Goal: Task Accomplishment & Management: Use online tool/utility

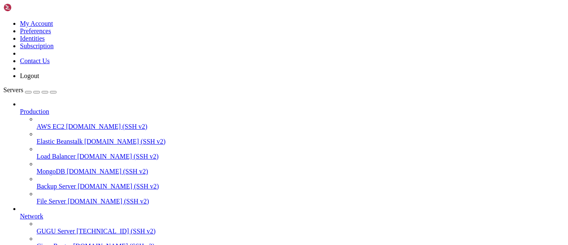
scroll to position [46, 0]
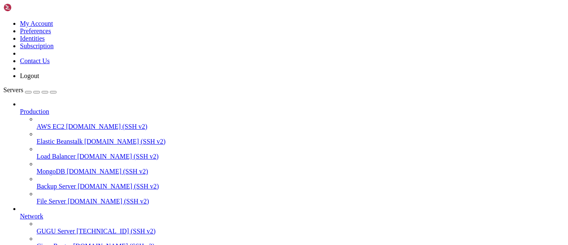
scroll to position [37, 0]
drag, startPoint x: 59, startPoint y: 516, endPoint x: 103, endPoint y: 516, distance: 44.0
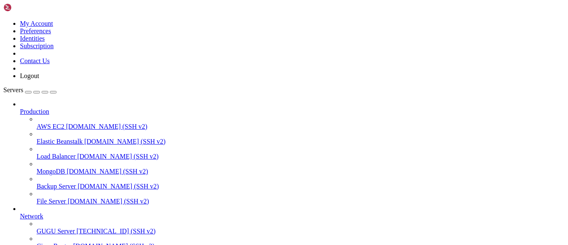
copy x-row "genesis2025@."
drag, startPoint x: 106, startPoint y: 516, endPoint x: 60, endPoint y: 515, distance: 46.5
copy x-row "genesis2025@."
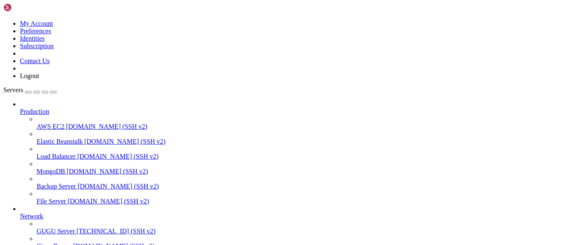
drag, startPoint x: 59, startPoint y: 507, endPoint x: 111, endPoint y: 507, distance: 51.9
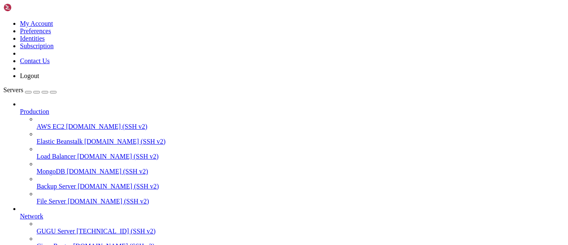
drag, startPoint x: 115, startPoint y: 509, endPoint x: 60, endPoint y: 507, distance: 54.4
copy x-row "cananOdoo2024@."
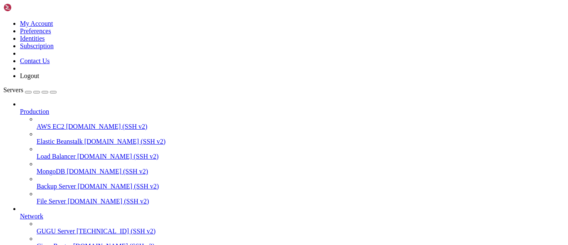
drag, startPoint x: 184, startPoint y: 524, endPoint x: 149, endPoint y: 530, distance: 35.8
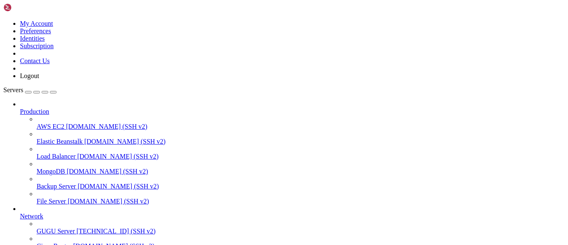
drag, startPoint x: 7, startPoint y: 494, endPoint x: 20, endPoint y: 597, distance: 103.8
drag, startPoint x: 16, startPoint y: 553, endPoint x: 6, endPoint y: 485, distance: 68.9
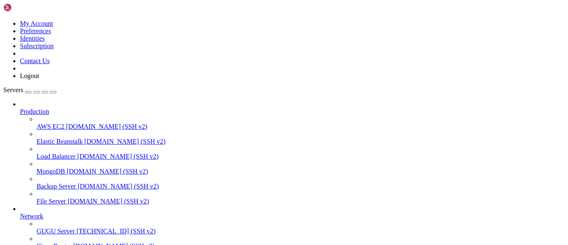
copy div "server { root /var/www/html; server_name [DOMAIN_NAME]; location / { proxy_pass…"
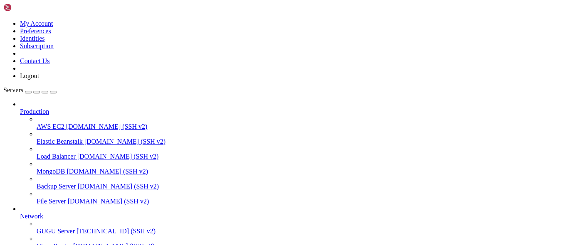
drag, startPoint x: 62, startPoint y: 524, endPoint x: 18, endPoint y: 521, distance: 43.7
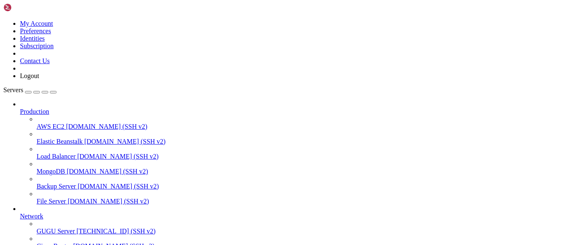
drag, startPoint x: 32, startPoint y: 514, endPoint x: 402, endPoint y: 514, distance: 370.2
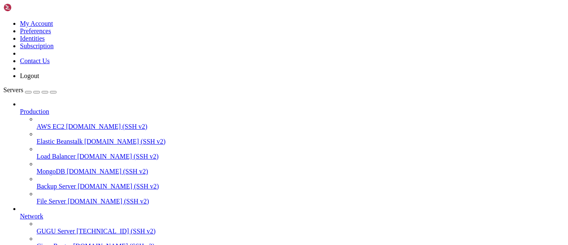
copy x-row "sudo ln -s /etc/nginx/sites-available/[DOMAIN_NAME] /etc/nginx/sites-enabled/"
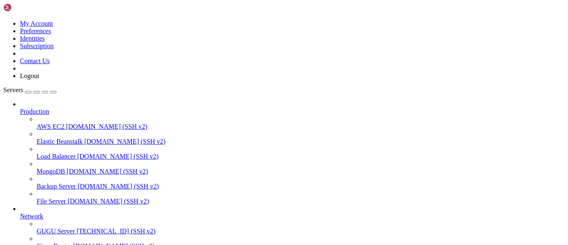
drag, startPoint x: 163, startPoint y: 538, endPoint x: 145, endPoint y: 547, distance: 20.3
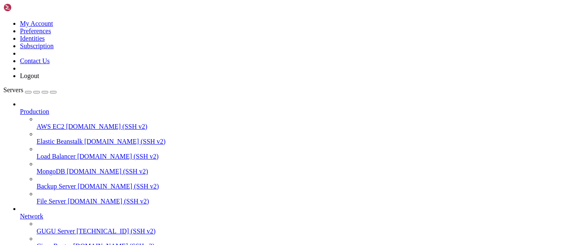
scroll to position [7553, 0]
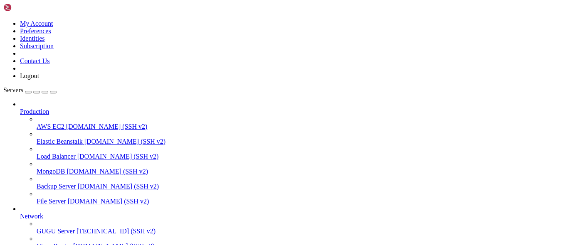
copy x-row "[DOMAIN_NAME]"
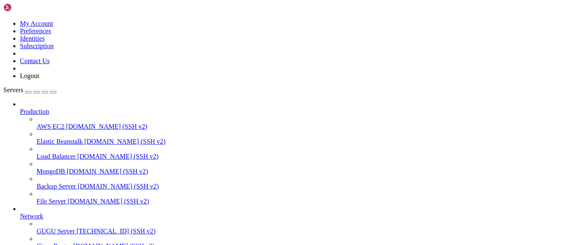
drag, startPoint x: 240, startPoint y: 568, endPoint x: 181, endPoint y: 553, distance: 60.9
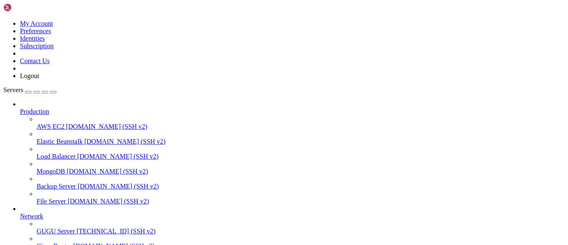
drag, startPoint x: 33, startPoint y: 540, endPoint x: 6, endPoint y: 482, distance: 64.5
drag, startPoint x: 8, startPoint y: 464, endPoint x: 10, endPoint y: 537, distance: 72.3
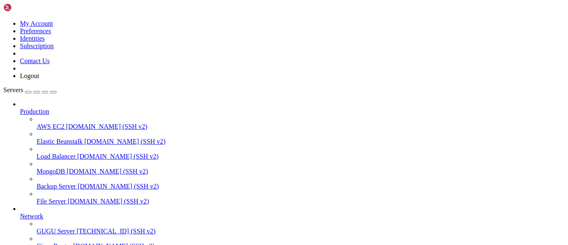
copy div "server { root /var/www/html; server_name [DOMAIN_NAME]; location / { proxy_pass…"
drag, startPoint x: 98, startPoint y: 518, endPoint x: 91, endPoint y: 522, distance: 8.6
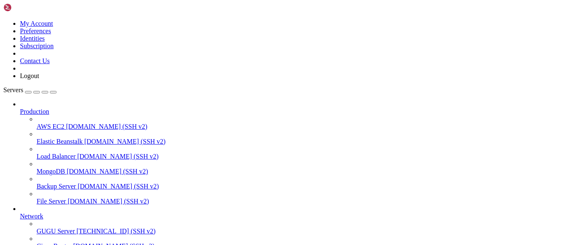
drag, startPoint x: 52, startPoint y: 513, endPoint x: 43, endPoint y: 516, distance: 9.5
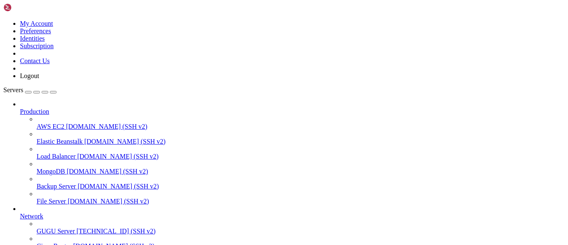
scroll to position [254, 0]
drag, startPoint x: 218, startPoint y: 499, endPoint x: 175, endPoint y: 510, distance: 44.2
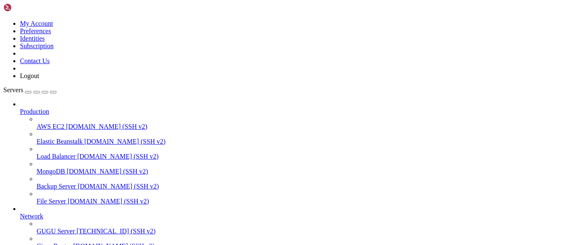
scroll to position [87, 0]
drag, startPoint x: 5, startPoint y: 456, endPoint x: 9, endPoint y: 489, distance: 32.6
drag, startPoint x: 7, startPoint y: 456, endPoint x: 12, endPoint y: 530, distance: 74.1
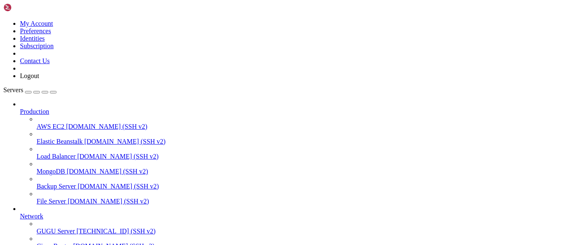
copy div "server { root /var/www/html; server_name [DOMAIN_NAME]; location / { proxy_pass…"
drag, startPoint x: 21, startPoint y: 522, endPoint x: 74, endPoint y: 445, distance: 93.8
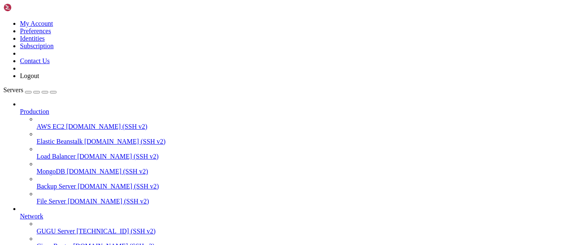
drag, startPoint x: 142, startPoint y: 555, endPoint x: 88, endPoint y: 535, distance: 57.7
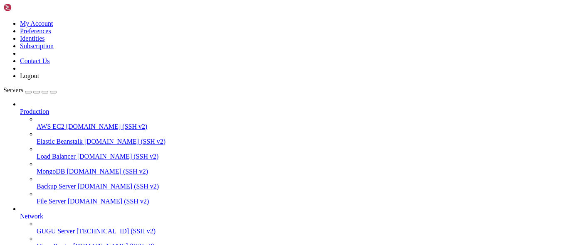
drag, startPoint x: 294, startPoint y: 570, endPoint x: 236, endPoint y: 575, distance: 57.6
